Goal: Information Seeking & Learning: Check status

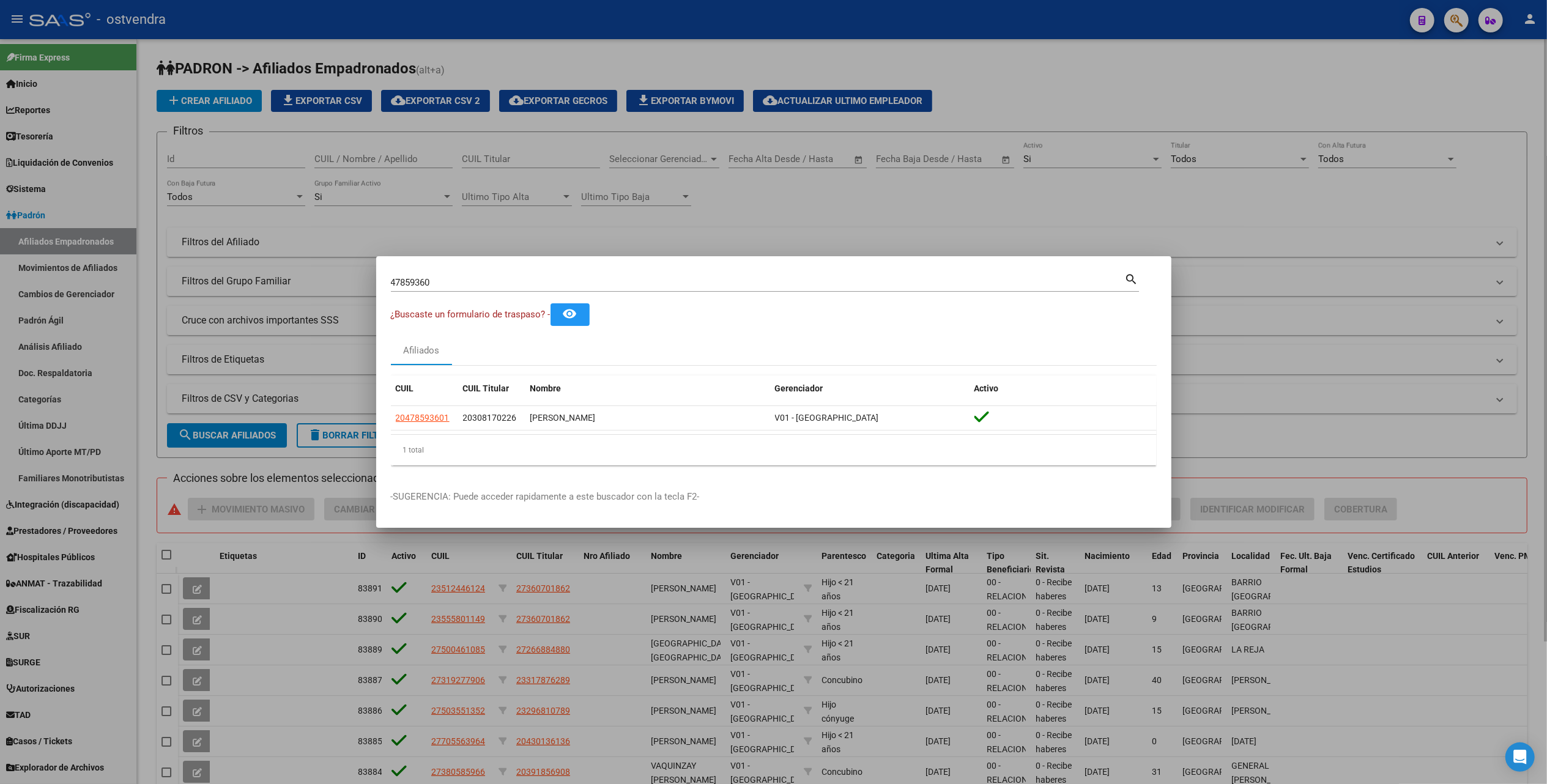
drag, startPoint x: 1004, startPoint y: 184, endPoint x: 979, endPoint y: 200, distance: 29.7
click at [1003, 184] on div at bounding box center [773, 392] width 1547 height 784
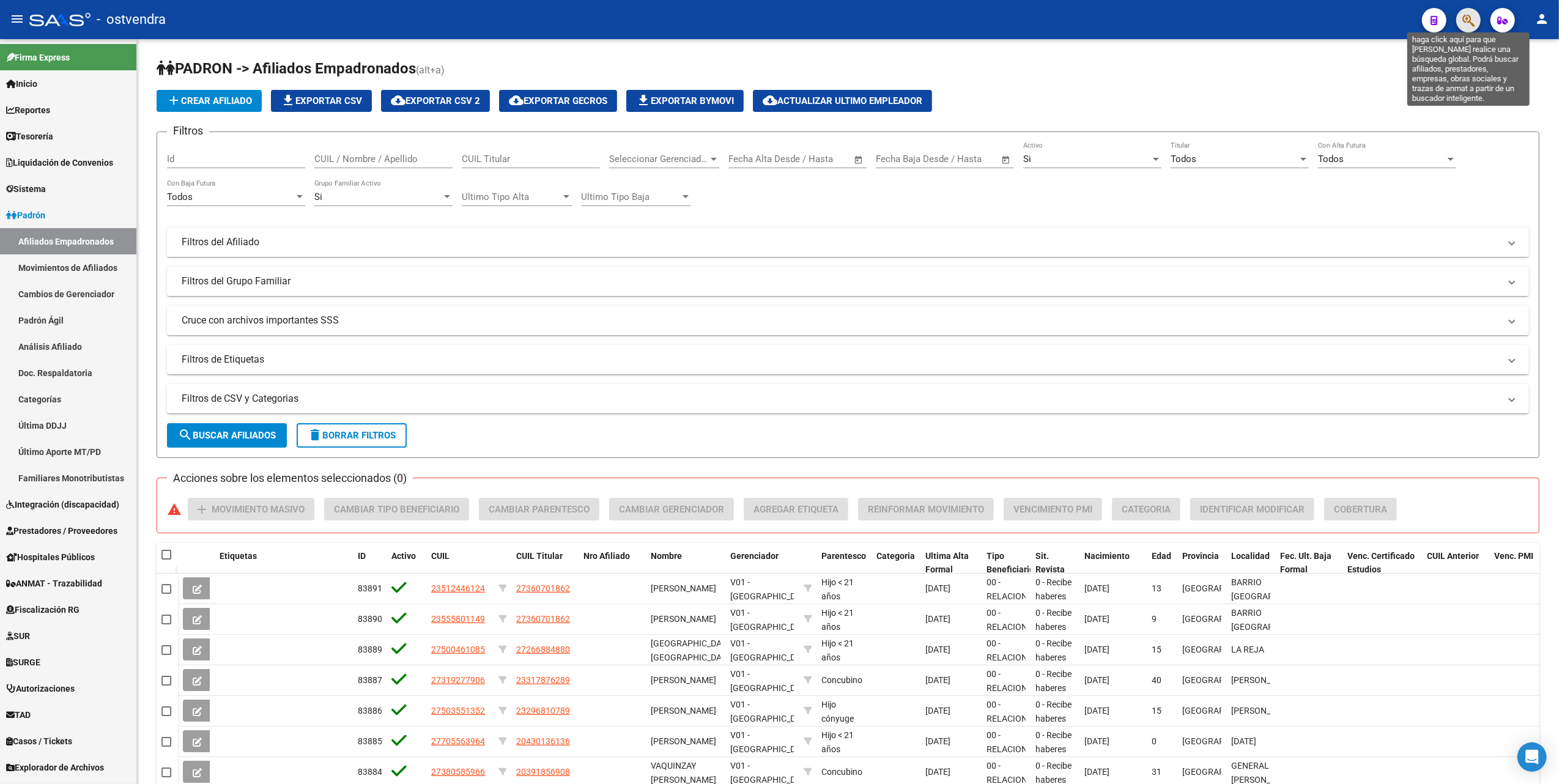
click at [1464, 16] on icon "button" at bounding box center [1468, 20] width 12 height 14
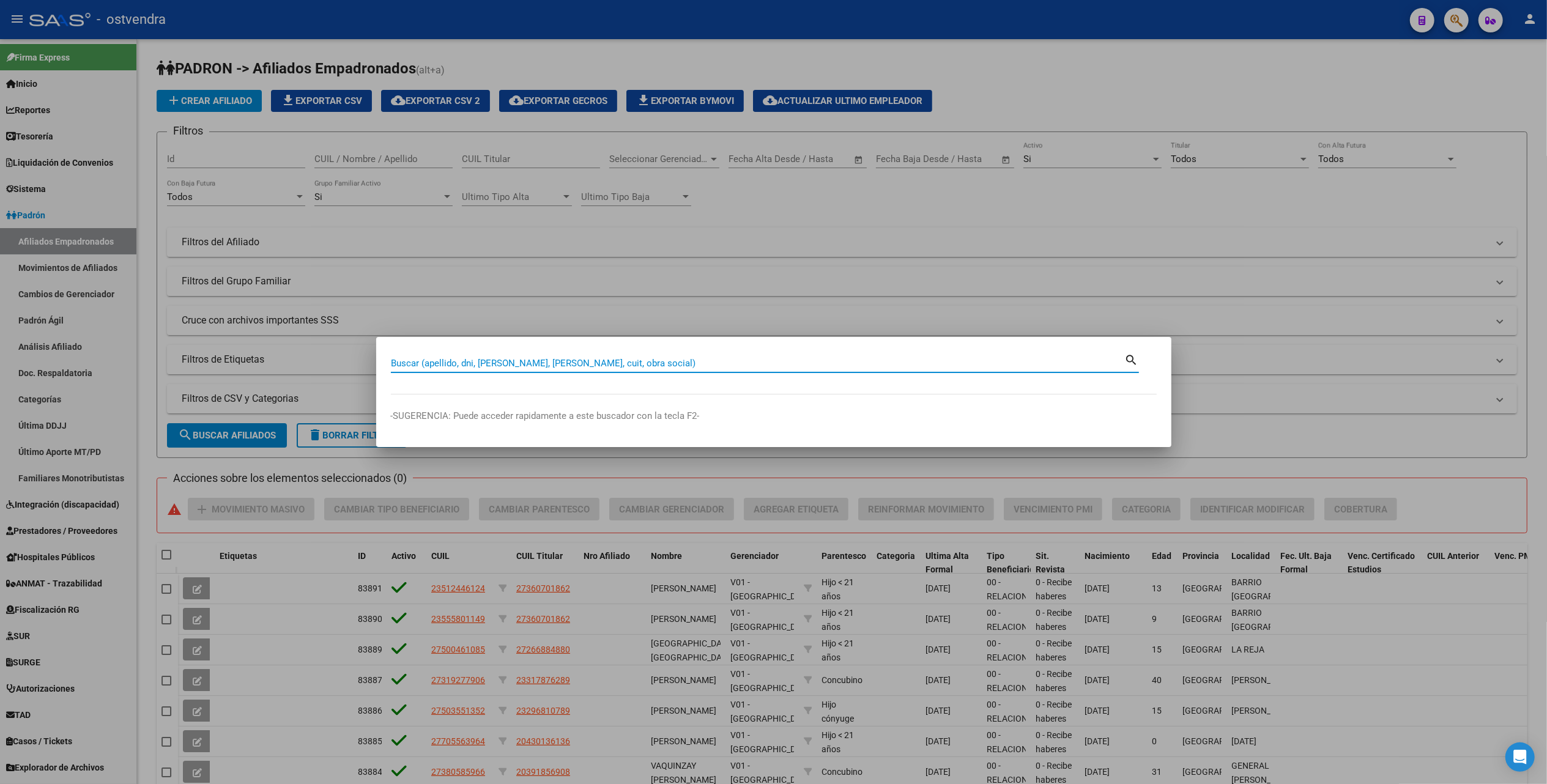
click at [628, 359] on input "Buscar (apellido, dni, [PERSON_NAME], [PERSON_NAME], cuit, obra social)" at bounding box center [758, 363] width 734 height 11
paste input "17820427"
type input "17820427"
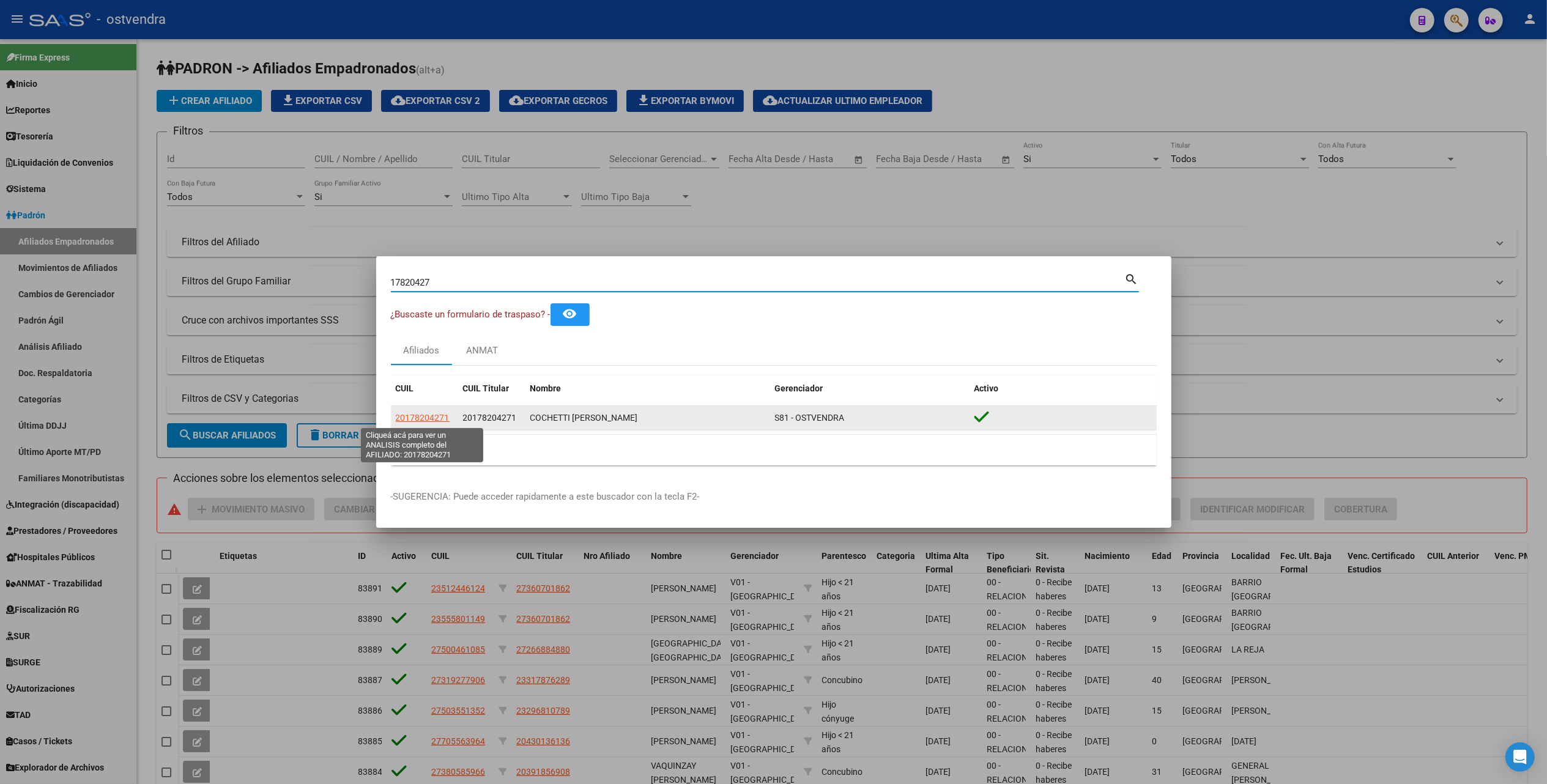
click at [416, 414] on span "20178204271" at bounding box center [423, 418] width 54 height 10
type textarea "20178204271"
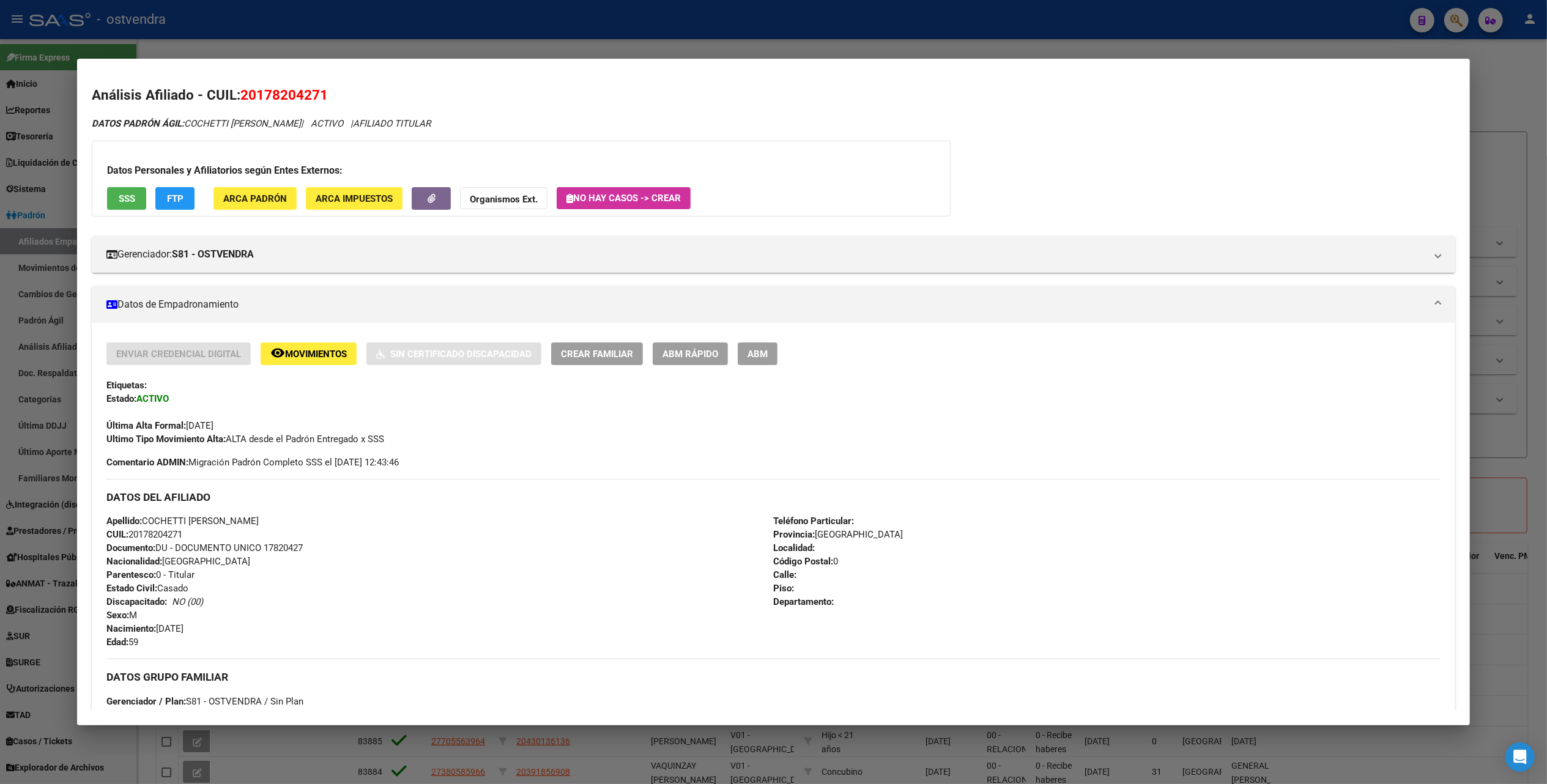
click at [510, 198] on strong "Organismos Ext." at bounding box center [503, 199] width 68 height 11
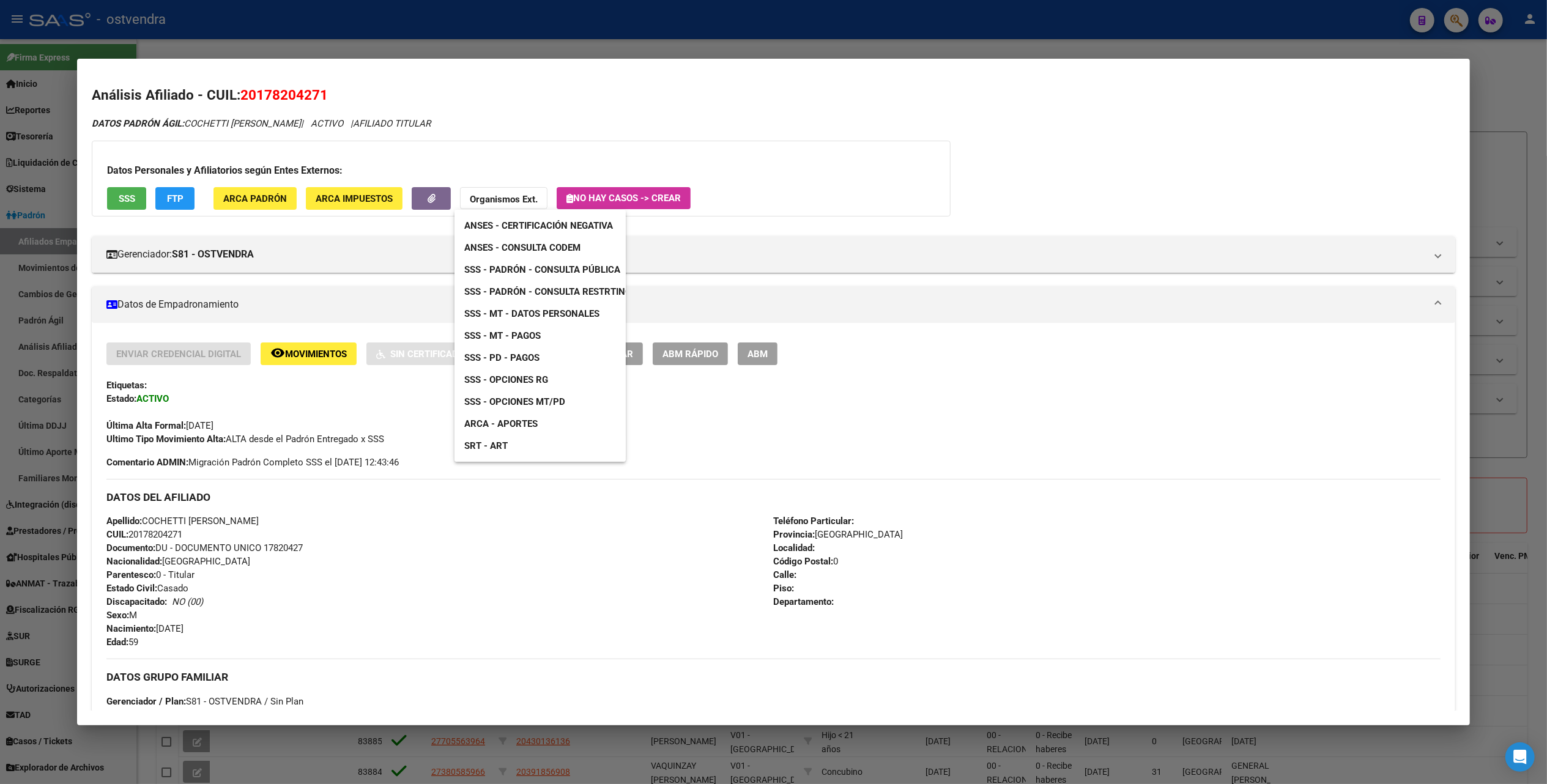
click at [575, 267] on span "SSS - Padrón - Consulta Pública" at bounding box center [542, 269] width 156 height 11
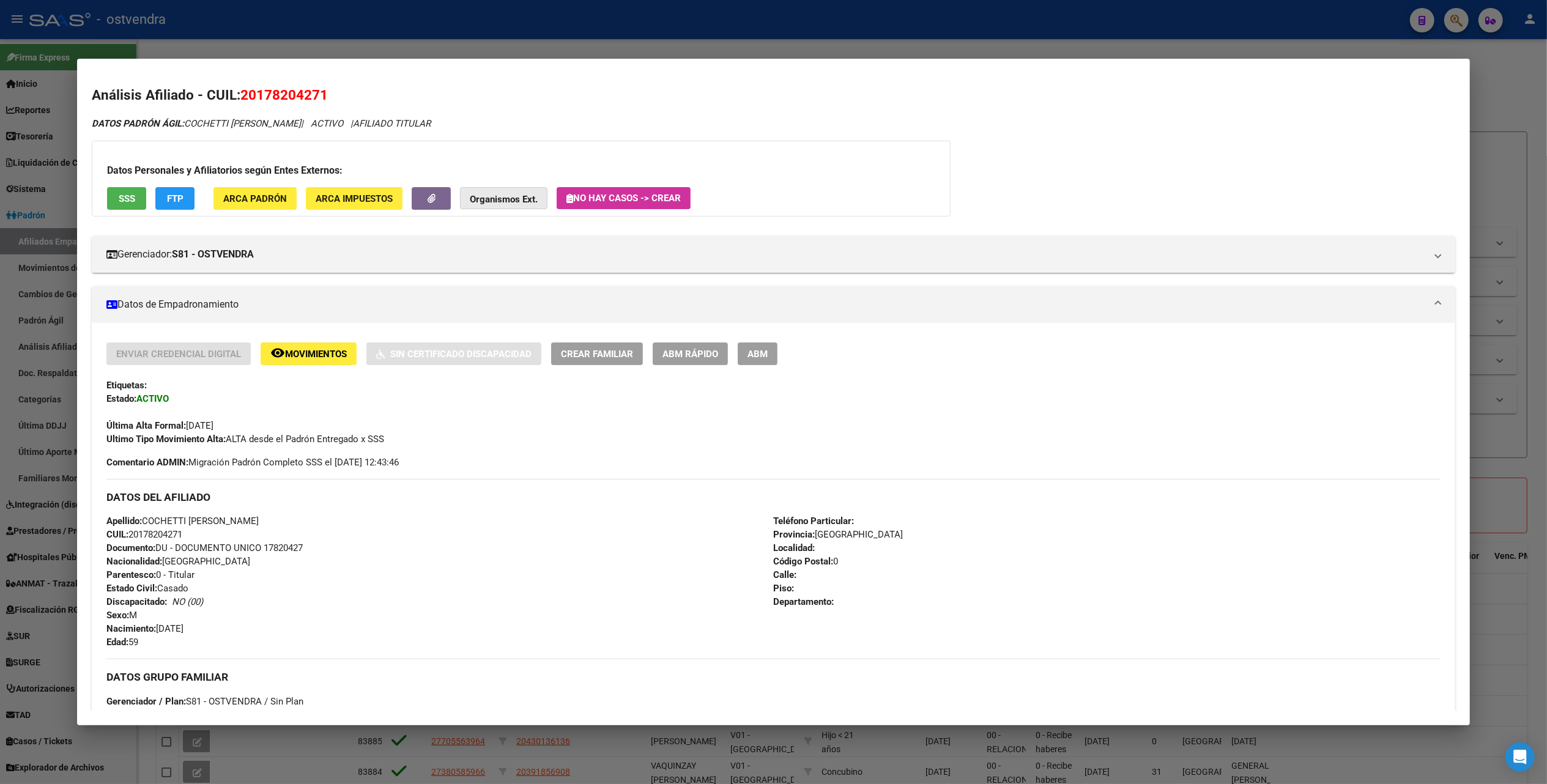
click at [489, 196] on strong "Organismos Ext." at bounding box center [503, 199] width 68 height 11
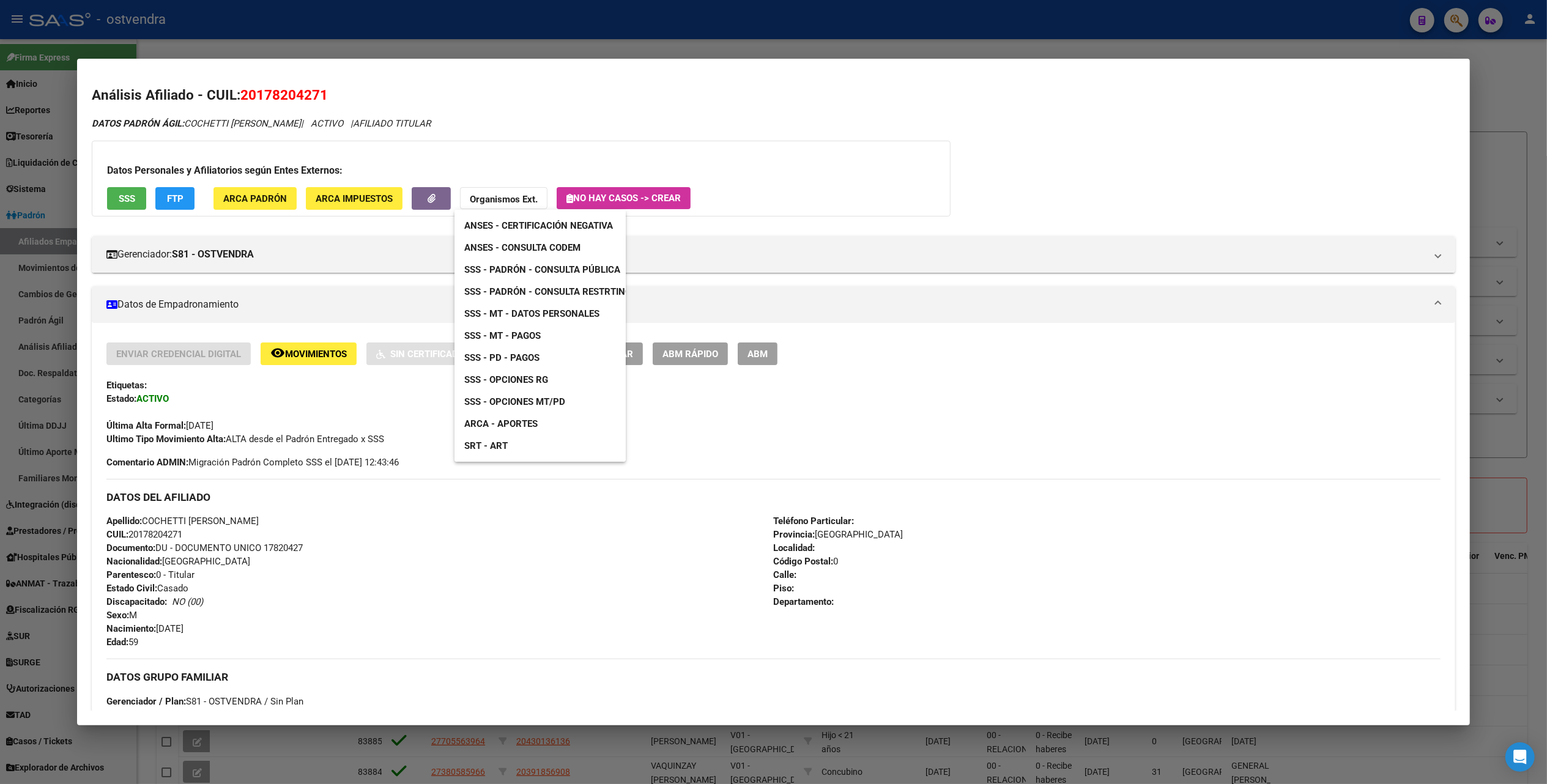
click at [524, 335] on span "SSS - MT - Pagos" at bounding box center [502, 335] width 76 height 11
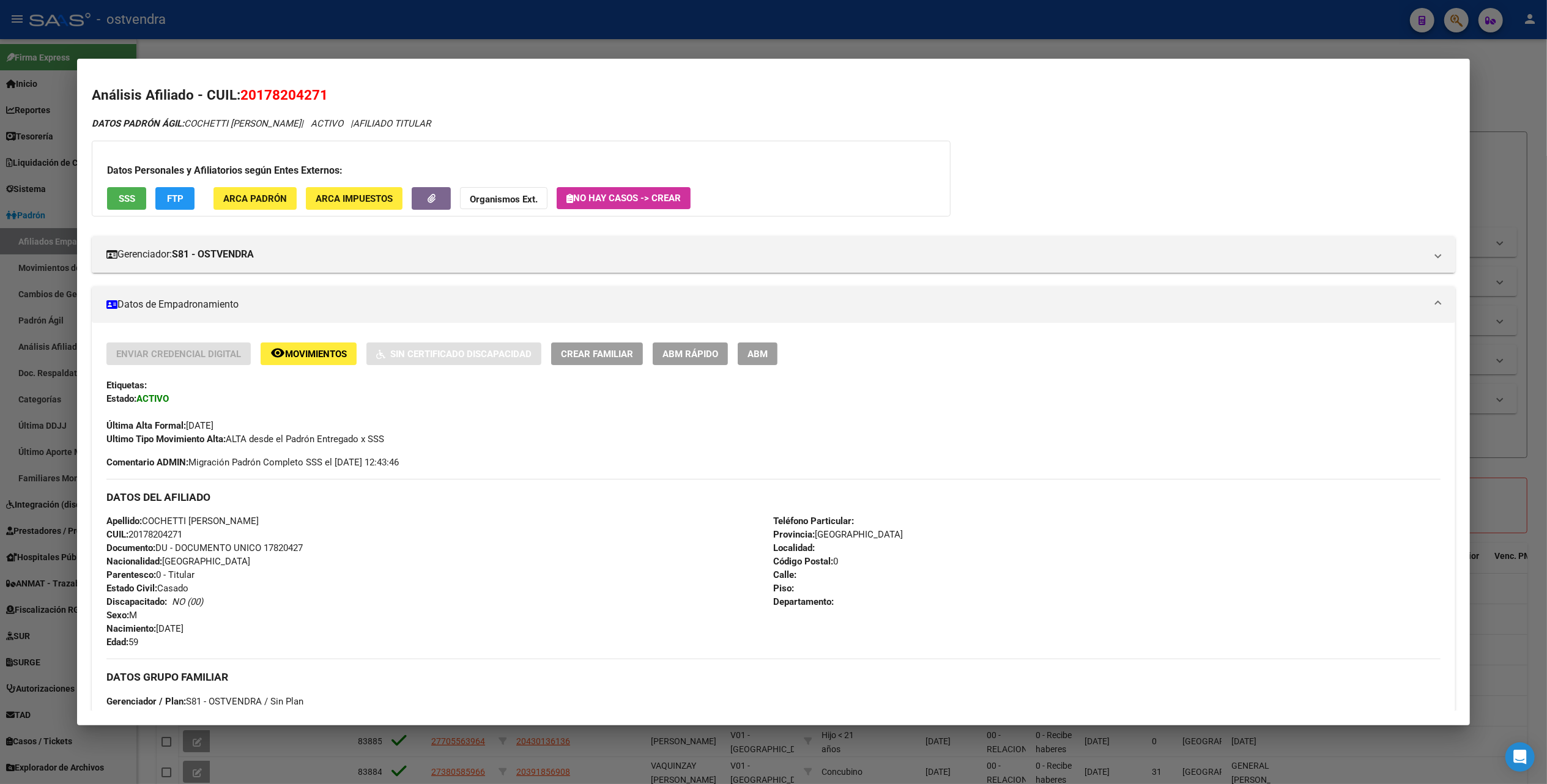
drag, startPoint x: 1525, startPoint y: 90, endPoint x: 1500, endPoint y: 79, distance: 27.3
click at [1525, 90] on div at bounding box center [773, 392] width 1547 height 784
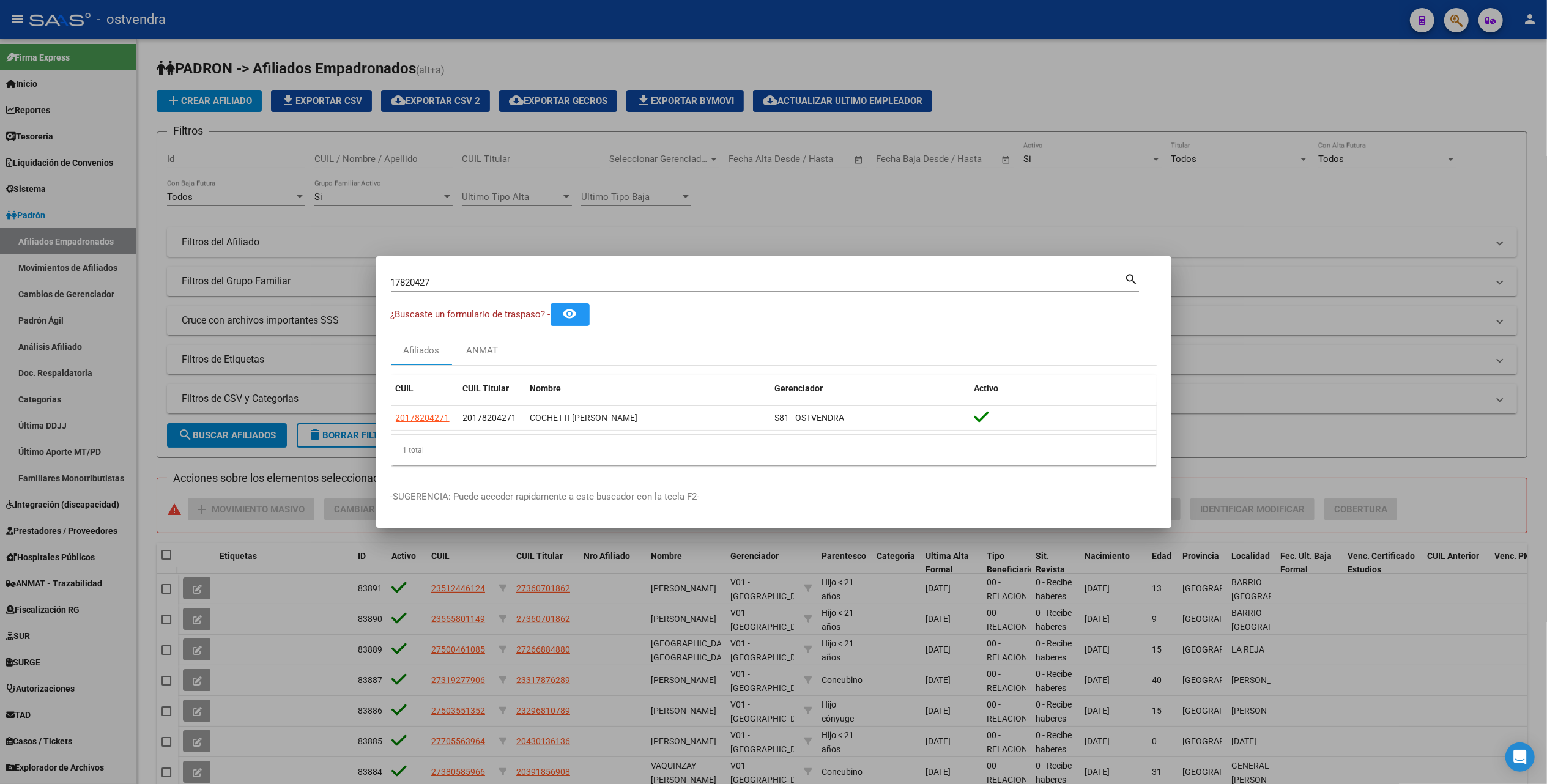
click at [1092, 89] on div at bounding box center [773, 392] width 1547 height 784
